Goal: Task Accomplishment & Management: Complete application form

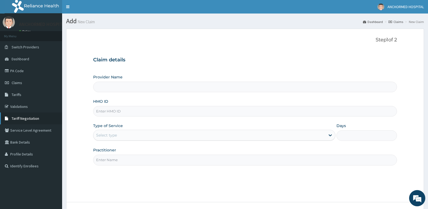
type input "ANCHORMED HOSPITAL"
click at [126, 109] on input "HMO ID" at bounding box center [245, 111] width 304 height 11
type input "RET/14388/A"
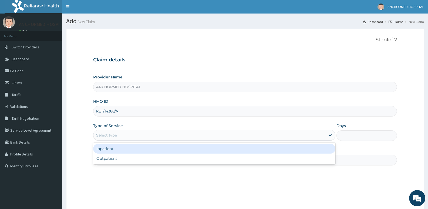
click at [115, 132] on div "Select type" at bounding box center [209, 135] width 232 height 9
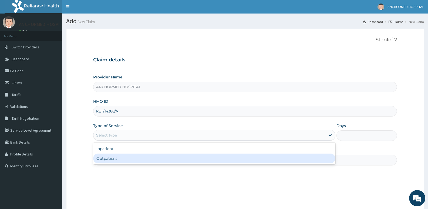
click at [113, 157] on div "Outpatient" at bounding box center [214, 158] width 242 height 10
type input "1"
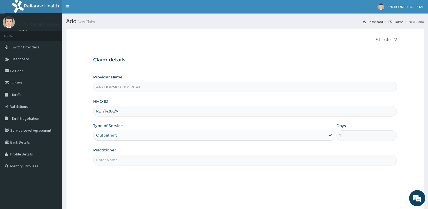
click at [115, 161] on input "Practitioner" at bounding box center [245, 159] width 304 height 11
type input "[PERSON_NAME]"
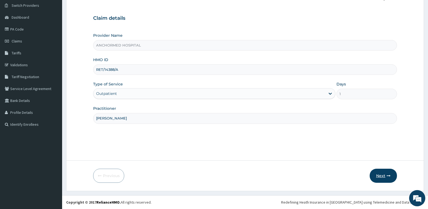
click at [389, 173] on button "Next" at bounding box center [383, 176] width 27 height 14
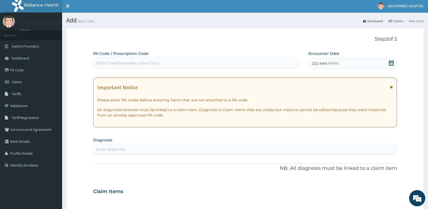
scroll to position [0, 0]
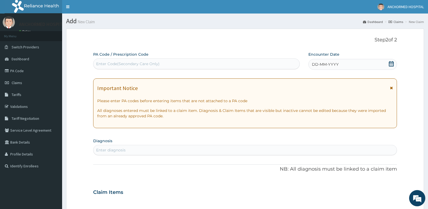
click at [324, 64] on span "DD-MM-YYYY" at bounding box center [325, 64] width 27 height 5
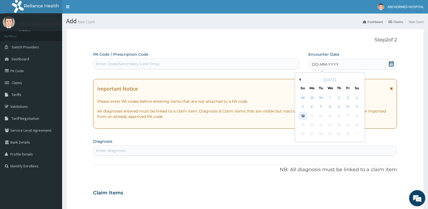
click at [301, 113] on div "12" at bounding box center [303, 116] width 8 height 8
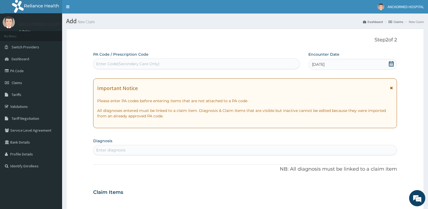
click at [157, 147] on div "Enter diagnosis" at bounding box center [244, 150] width 303 height 9
click at [123, 147] on div "Enter diagnosis" at bounding box center [110, 149] width 29 height 5
click at [108, 149] on div "Enter diagnosis" at bounding box center [110, 149] width 29 height 5
type input "upper res"
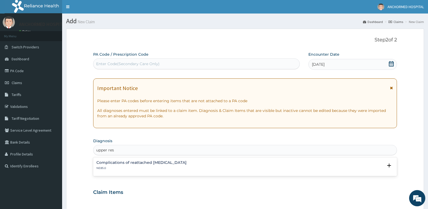
click at [121, 164] on div "Complications of reattached [MEDICAL_DATA] NE85.0" at bounding box center [141, 164] width 90 height 9
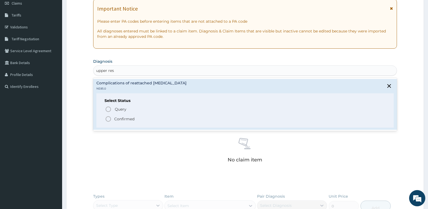
scroll to position [135, 0]
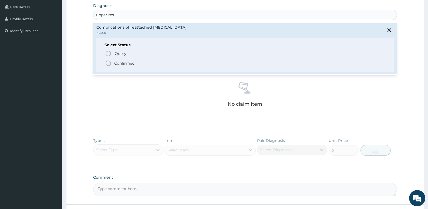
click at [127, 63] on p "Confirmed" at bounding box center [124, 62] width 20 height 5
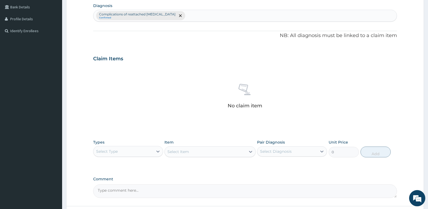
click at [116, 151] on div "Select Type" at bounding box center [107, 151] width 22 height 5
click at [111, 206] on div "Drugs" at bounding box center [128, 205] width 70 height 10
click at [181, 152] on div "Select Item" at bounding box center [209, 151] width 91 height 11
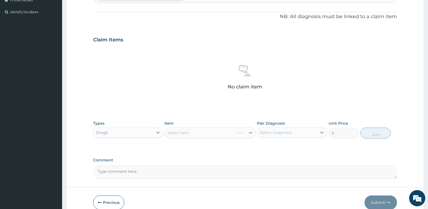
scroll to position [181, 0]
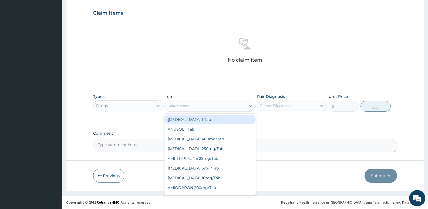
click at [204, 107] on div "Select Item" at bounding box center [205, 106] width 81 height 9
type input "amo"
click at [237, 119] on div "AMOSIKCLAV/AUGUMENTIN 625mg/Tab" at bounding box center [209, 120] width 91 height 10
type input "200"
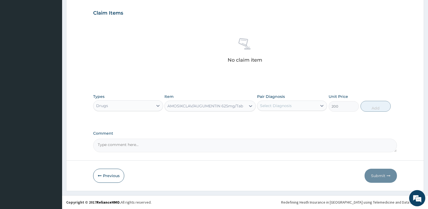
click at [305, 103] on div "Select Diagnosis" at bounding box center [287, 105] width 60 height 9
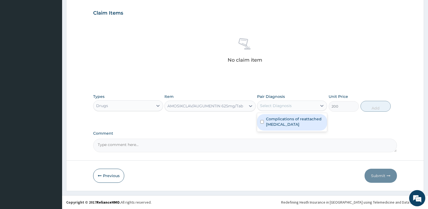
click at [298, 120] on label "Complications of reattached [MEDICAL_DATA]" at bounding box center [295, 121] width 58 height 11
checkbox input "true"
